Goal: Transaction & Acquisition: Subscribe to service/newsletter

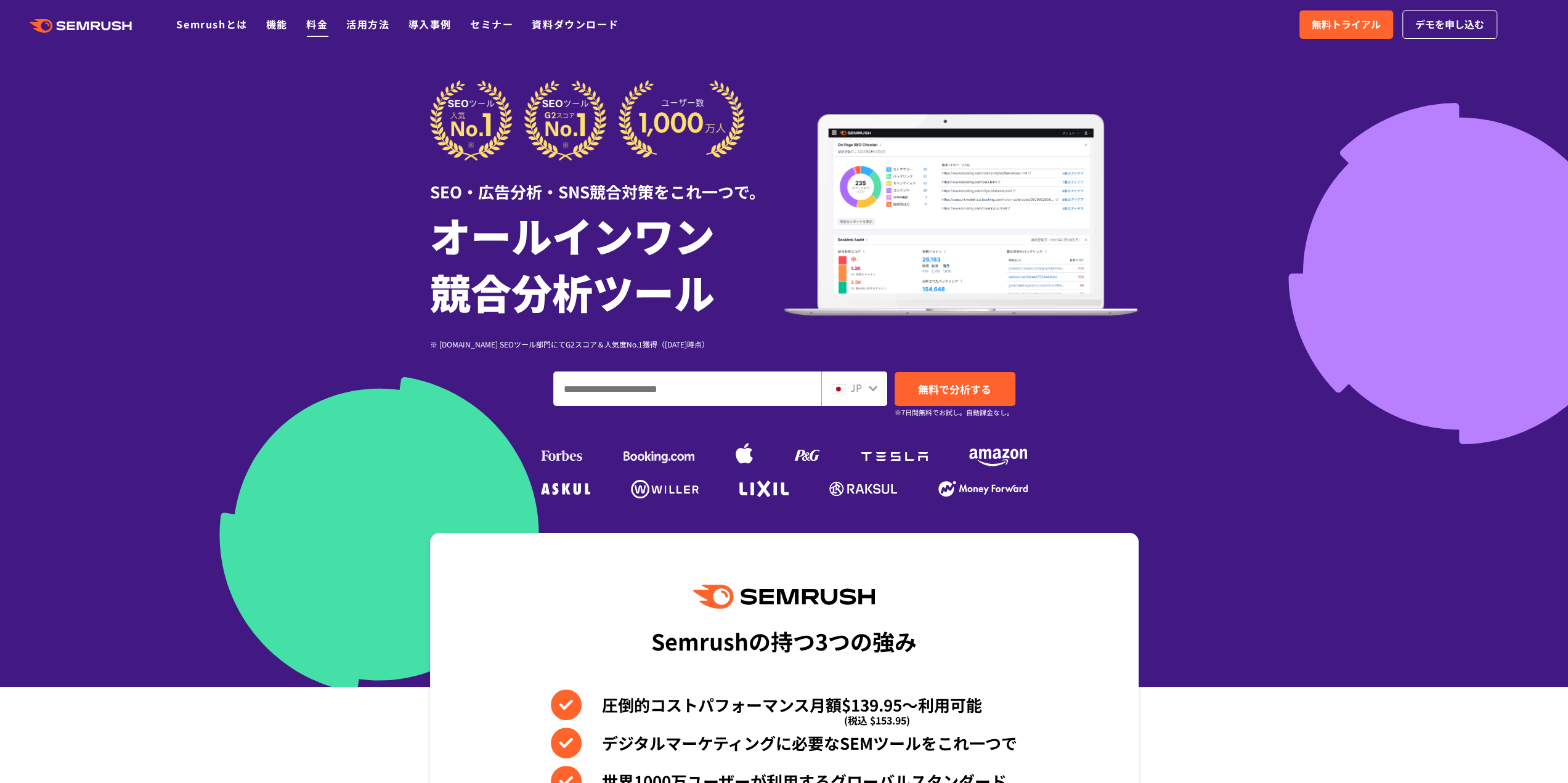
click at [317, 29] on link "料金" at bounding box center [317, 24] width 22 height 14
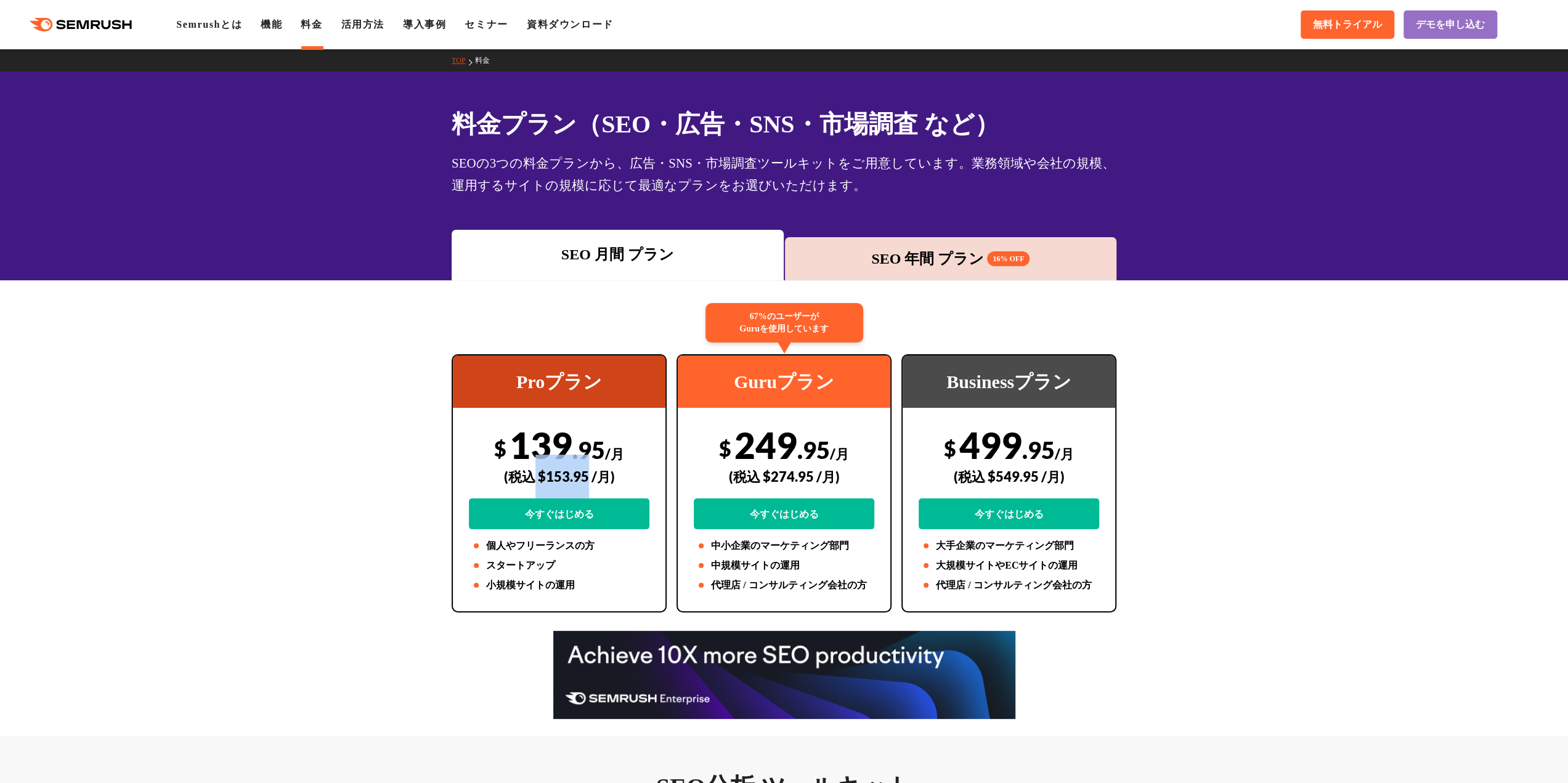
drag, startPoint x: 532, startPoint y: 473, endPoint x: 588, endPoint y: 473, distance: 56.0
click at [588, 473] on div "(税込 $153.95 /月)" at bounding box center [559, 476] width 180 height 43
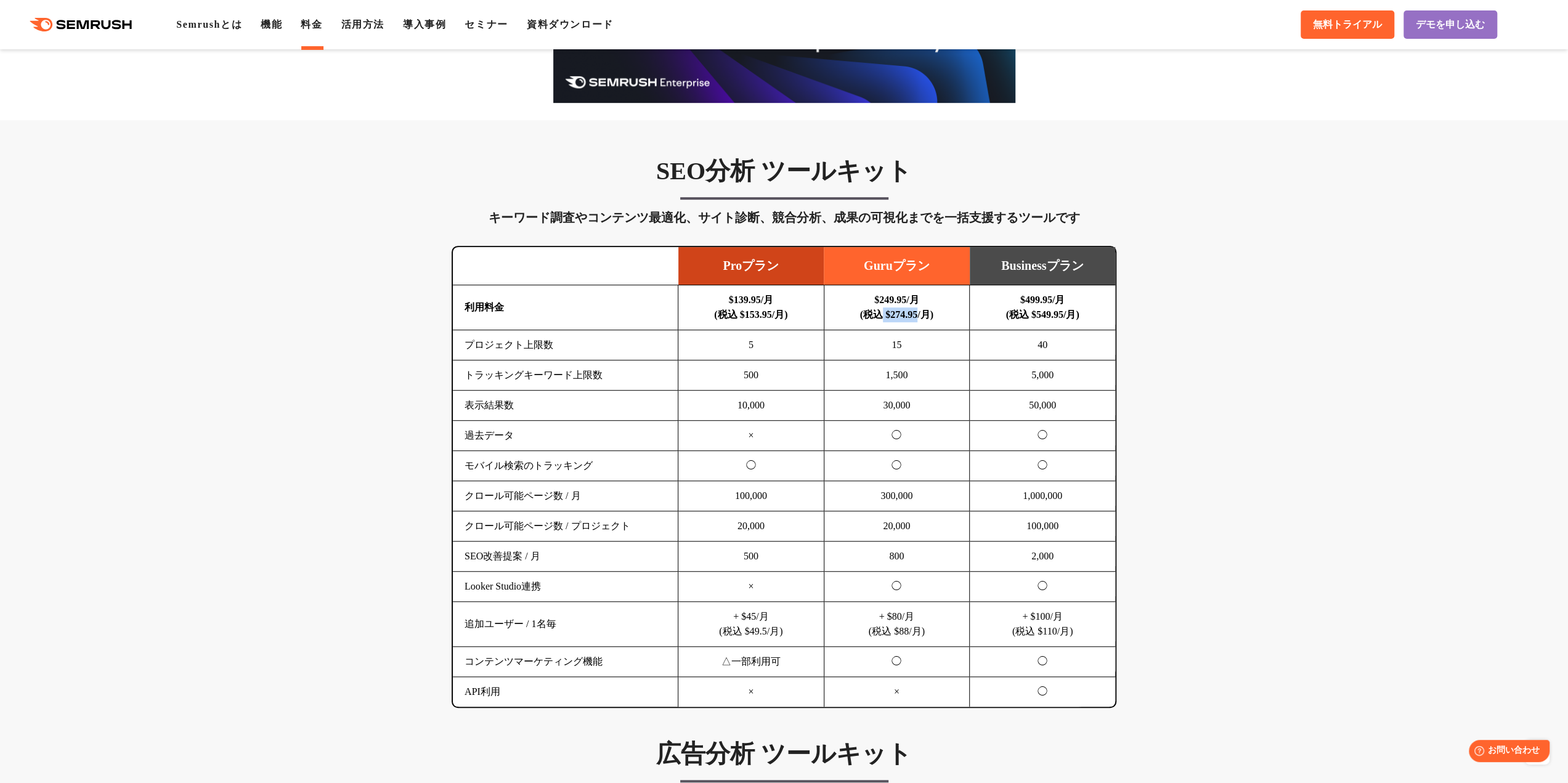
drag, startPoint x: 921, startPoint y: 318, endPoint x: 878, endPoint y: 312, distance: 43.4
click at [878, 312] on b "$249.95/月 (税込 $274.95/月)" at bounding box center [896, 306] width 73 height 25
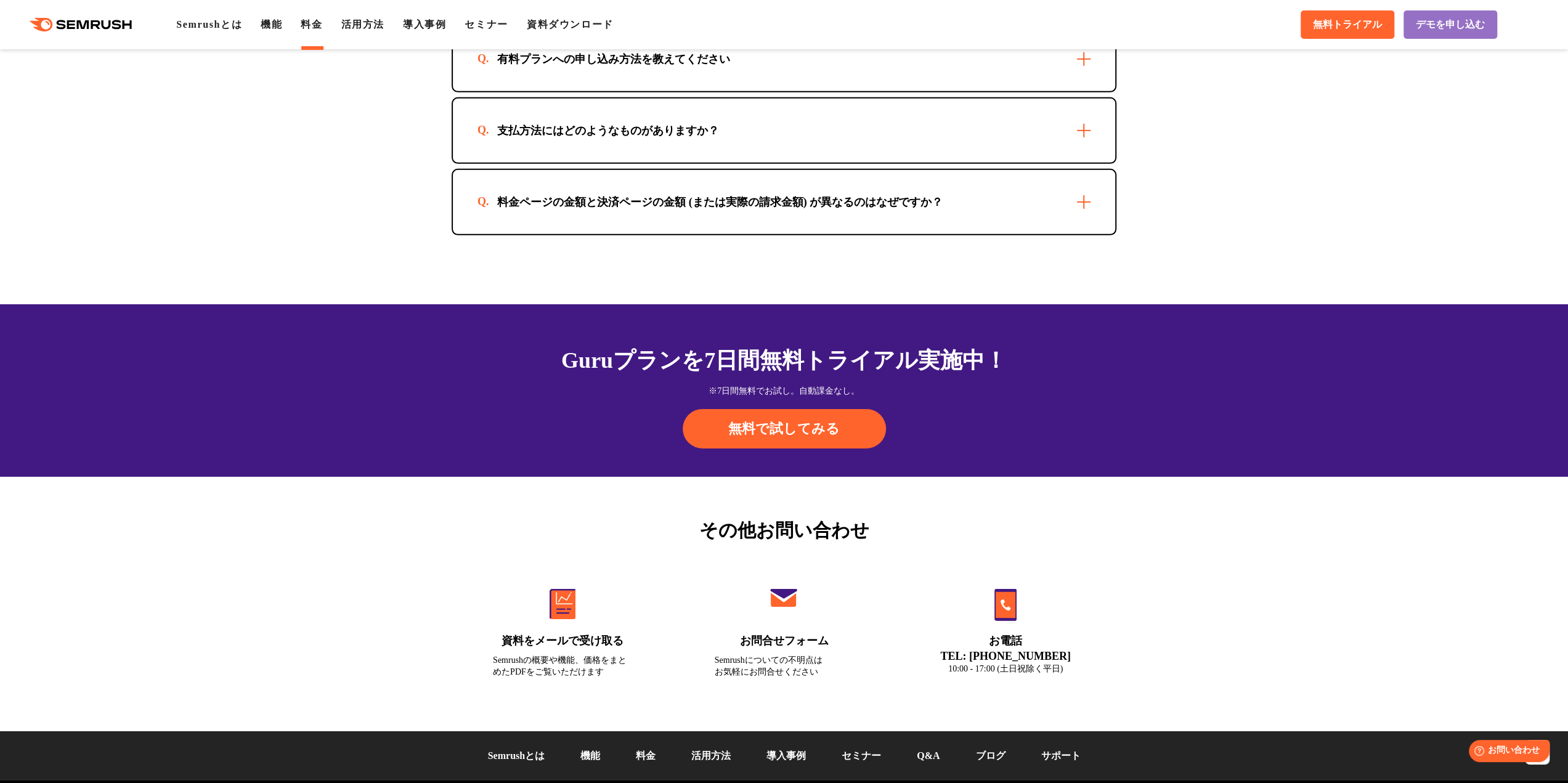
scroll to position [3757, 0]
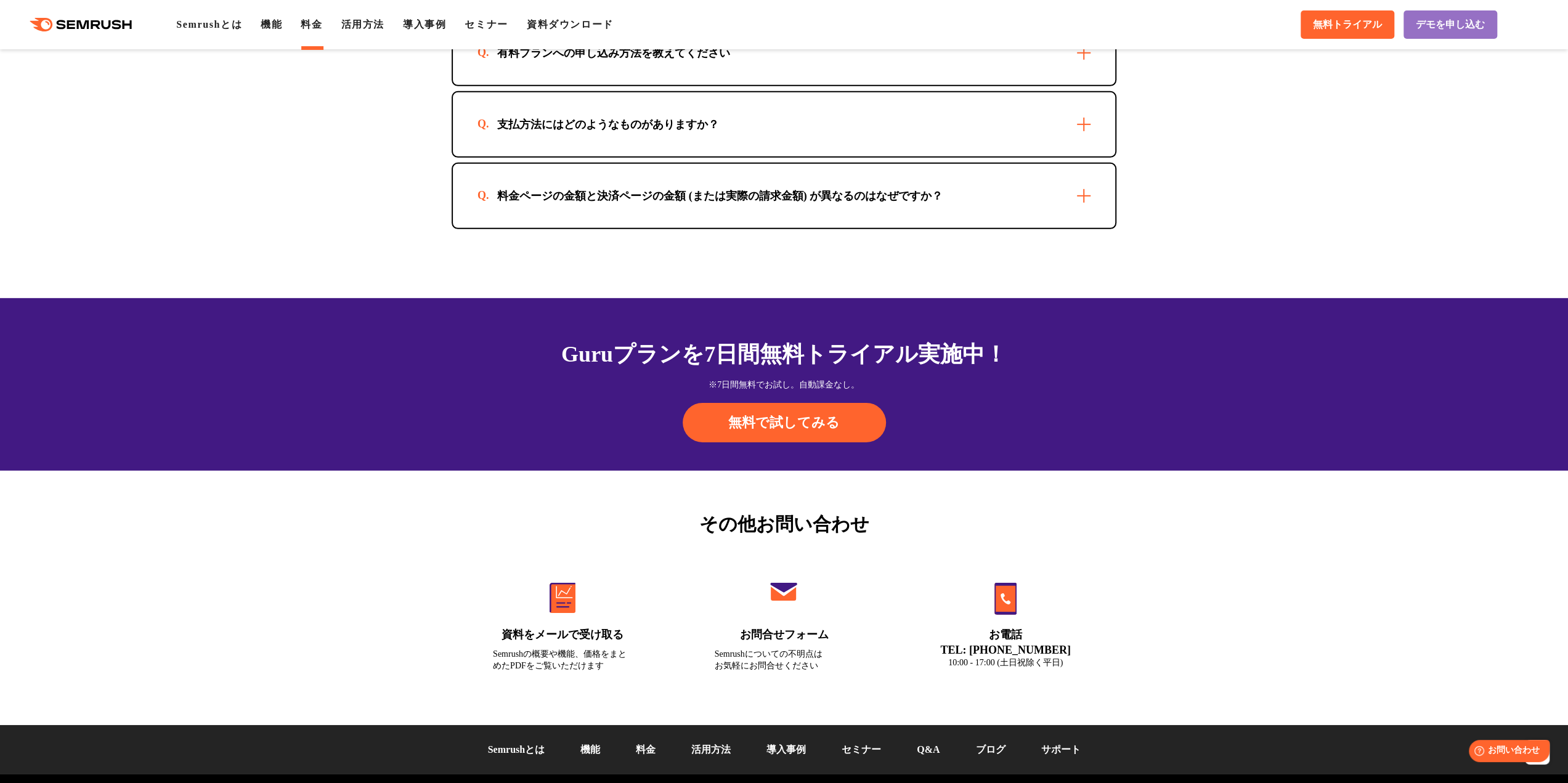
click at [676, 170] on div "料金ページの金額と決済ページの金額 (または実際の請求金額) が異なるのはなぜですか？" at bounding box center [784, 196] width 663 height 64
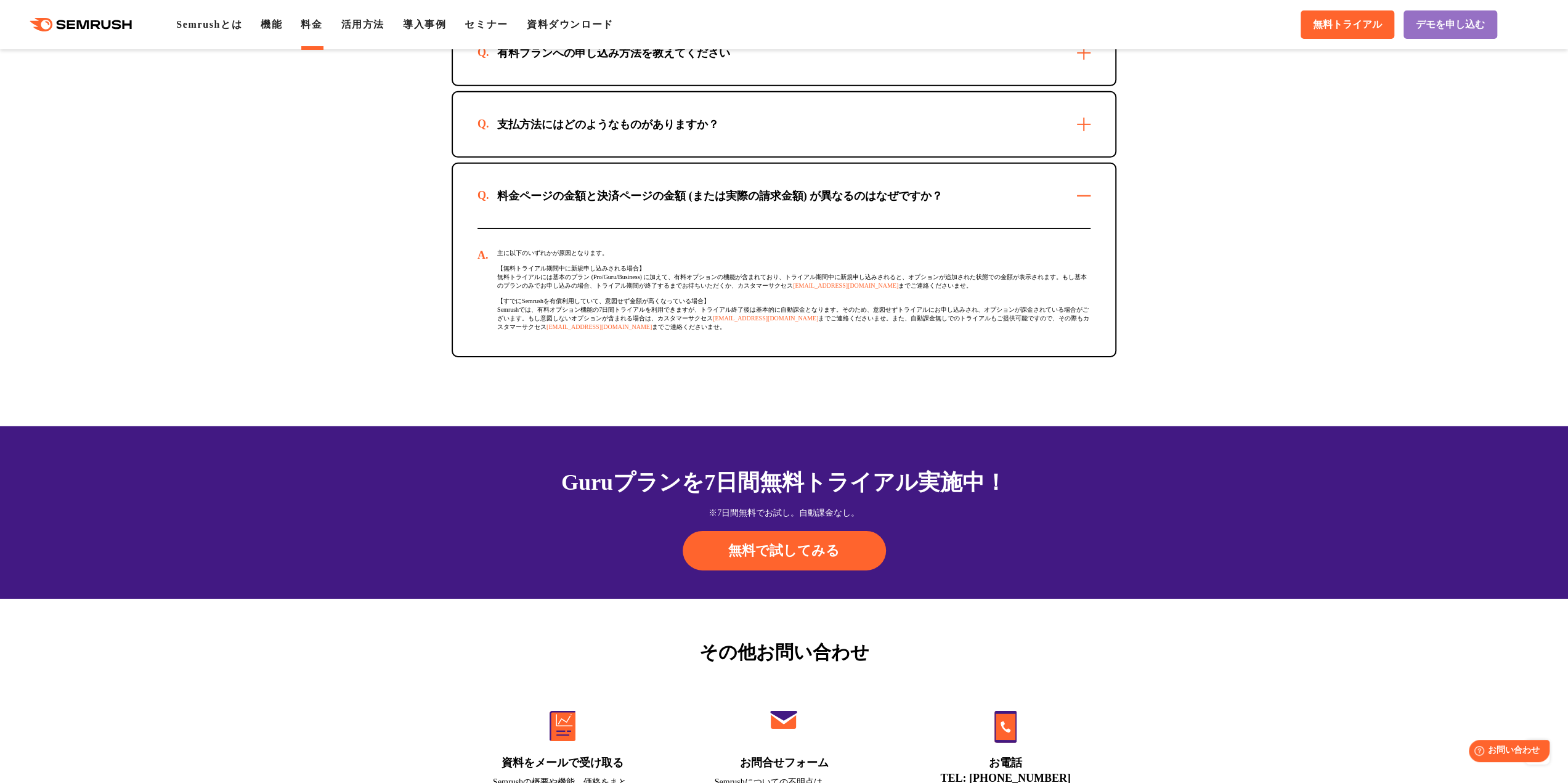
click at [683, 175] on div "料金ページの金額と決済ページの金額 (または実際の請求金額) が異なるのはなぜですか？" at bounding box center [784, 196] width 663 height 64
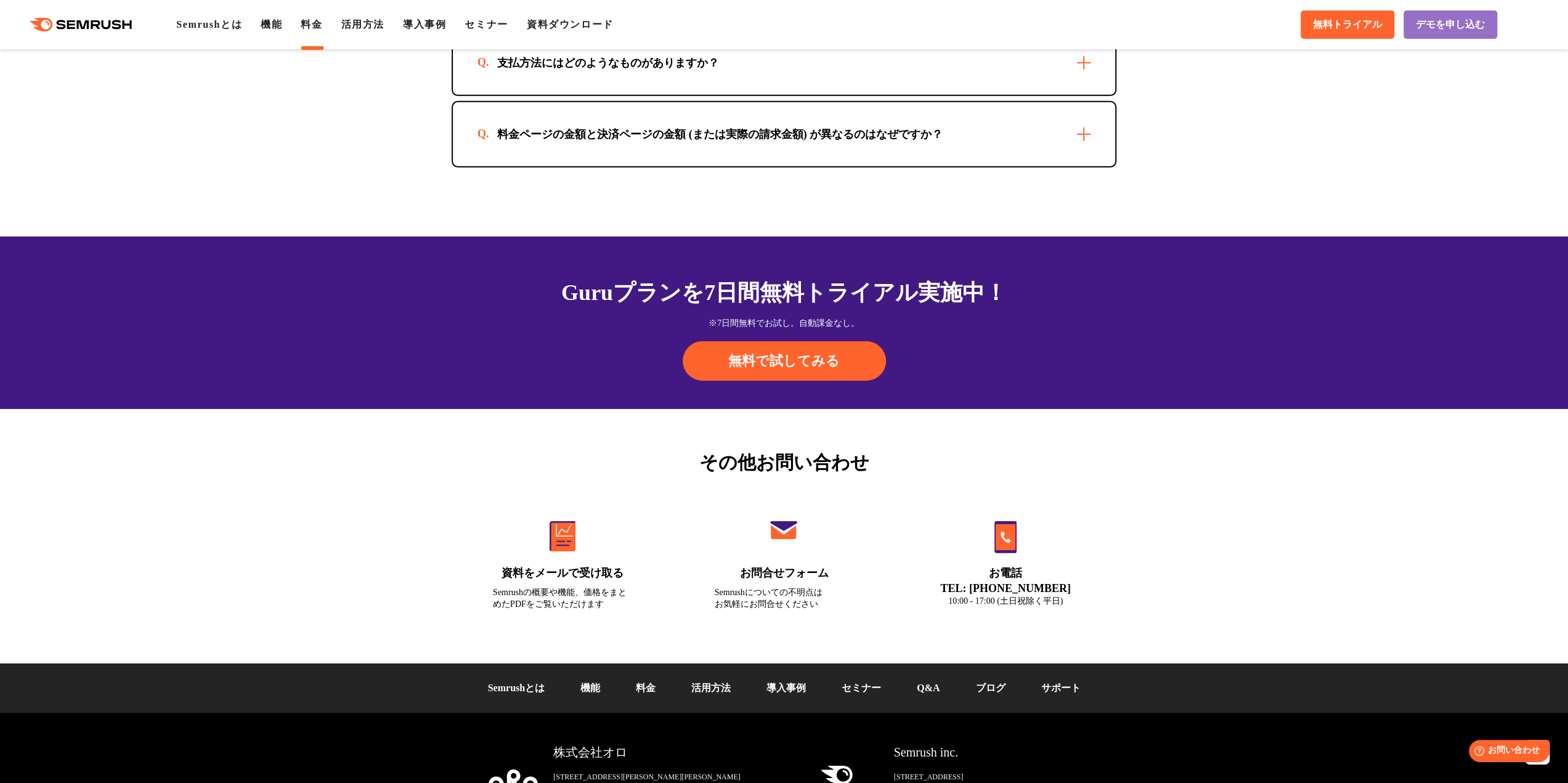
scroll to position [3916, 0]
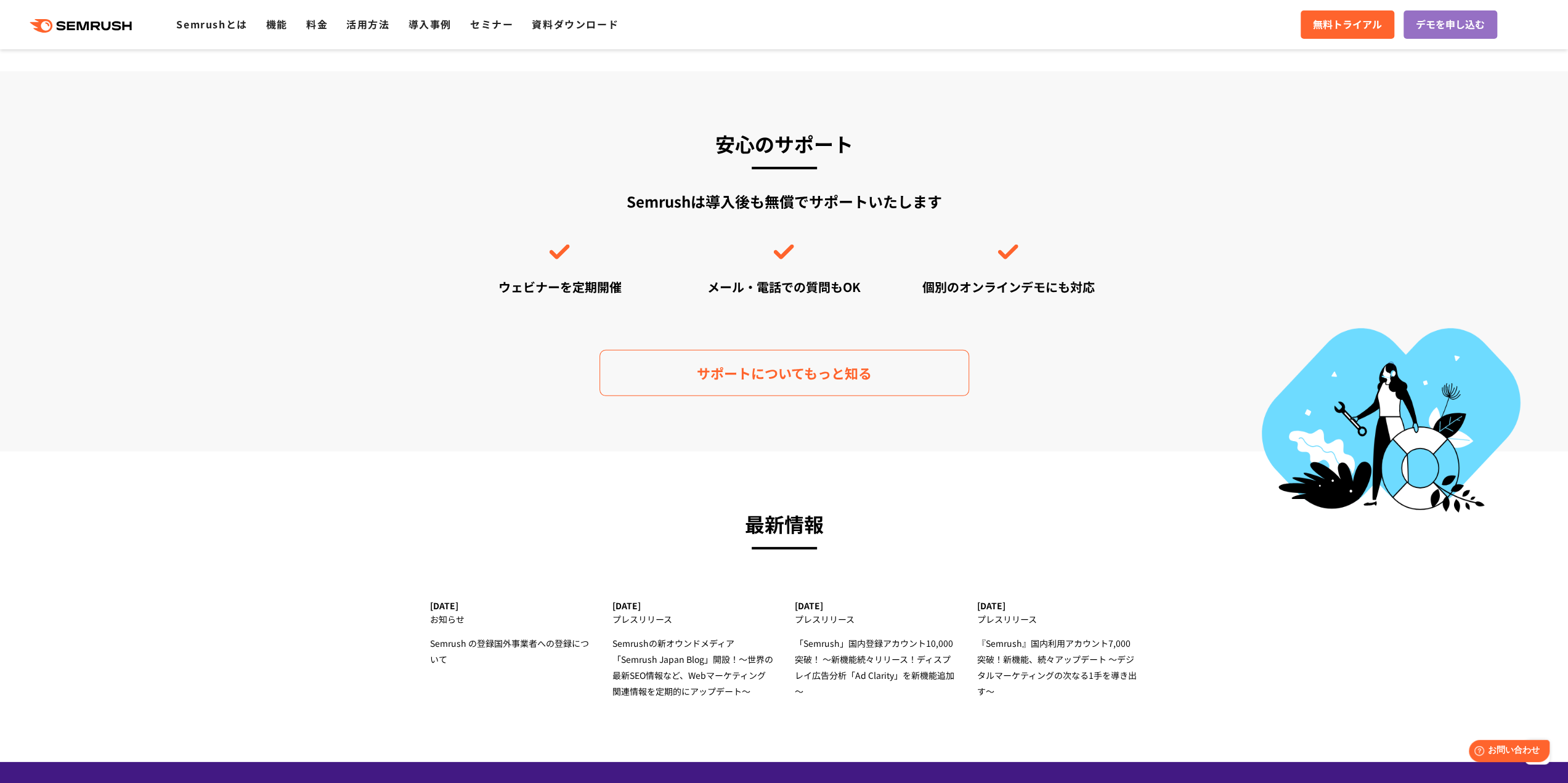
scroll to position [3696, 0]
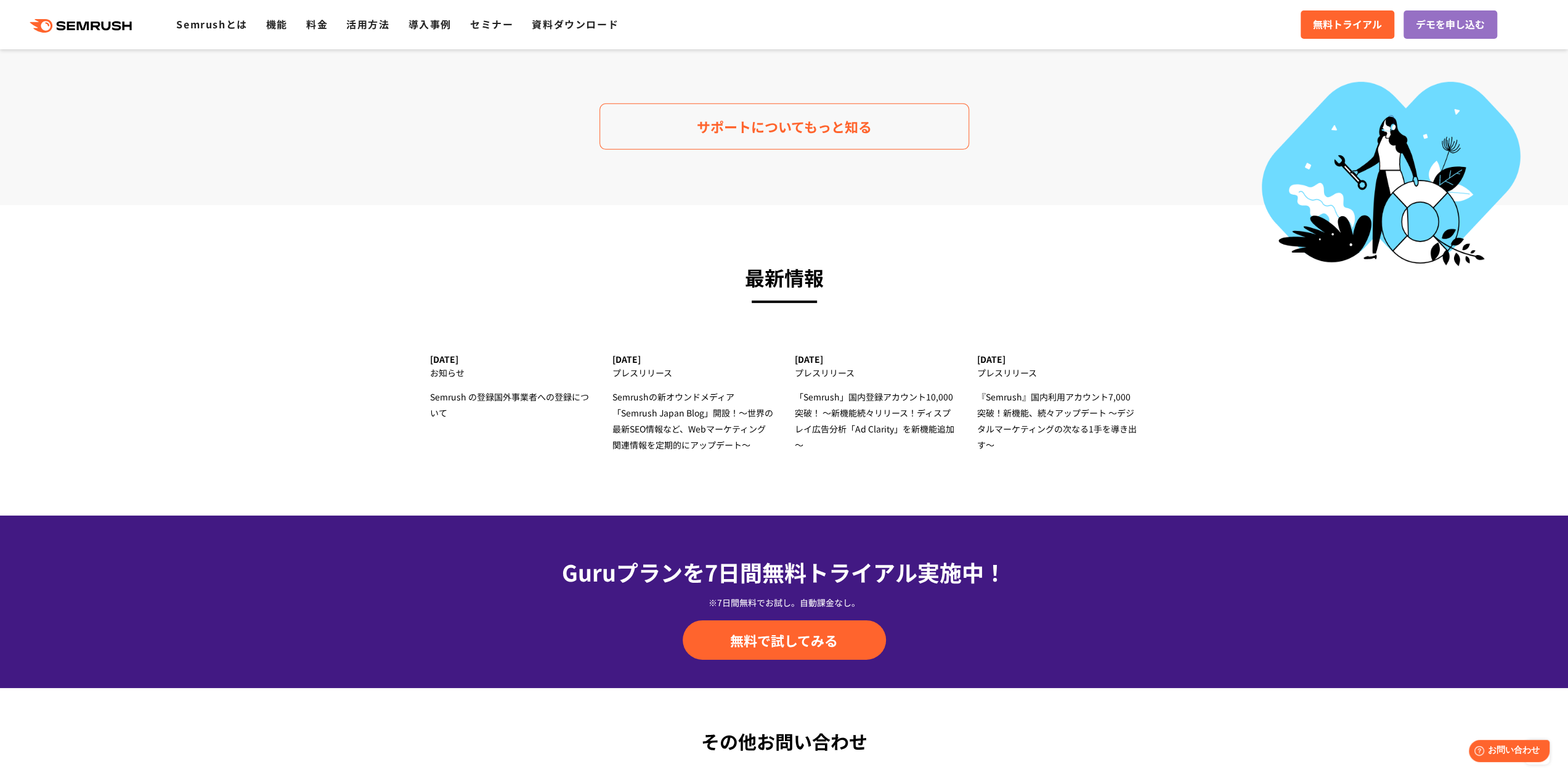
drag, startPoint x: 218, startPoint y: 252, endPoint x: 224, endPoint y: 249, distance: 6.7
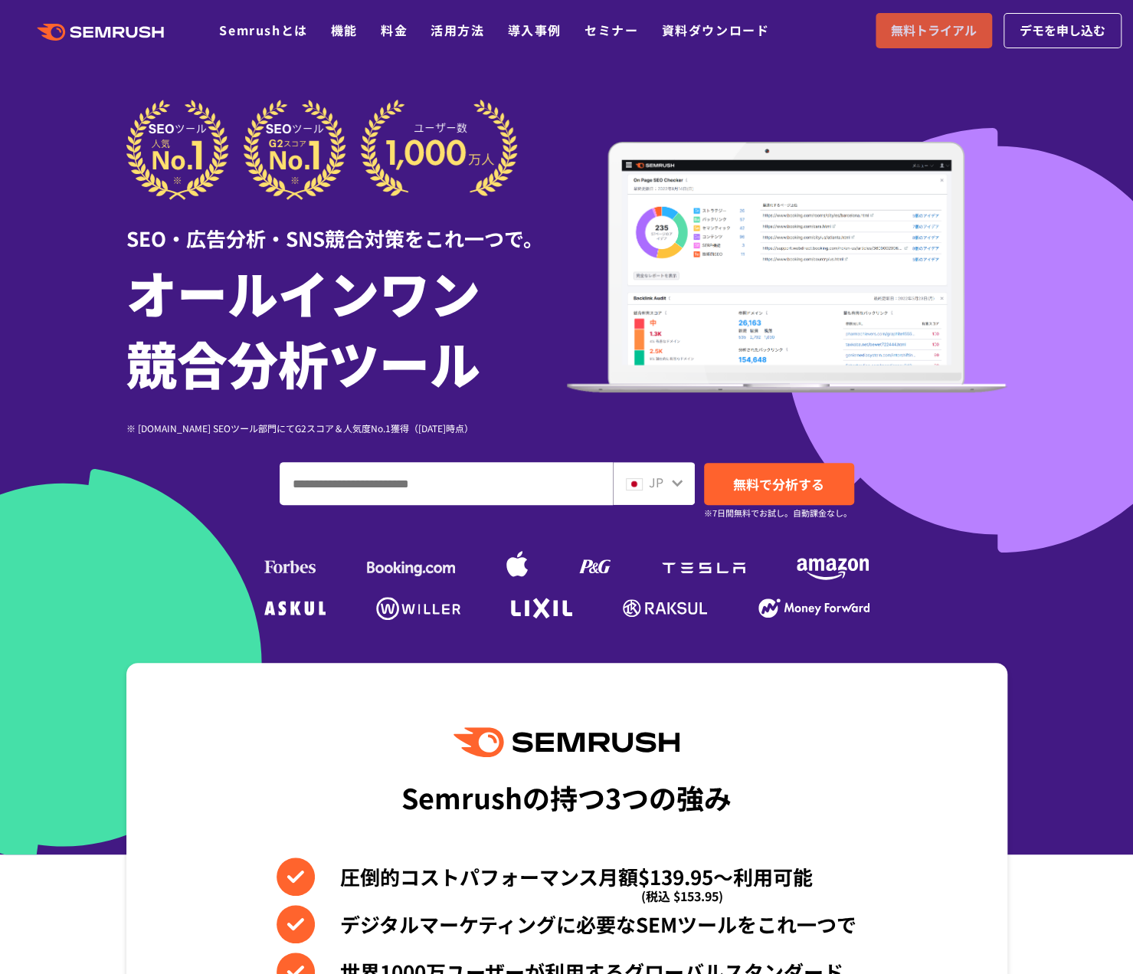
click at [919, 34] on span "無料トライアル" at bounding box center [934, 31] width 86 height 20
